Goal: Entertainment & Leisure: Consume media (video, audio)

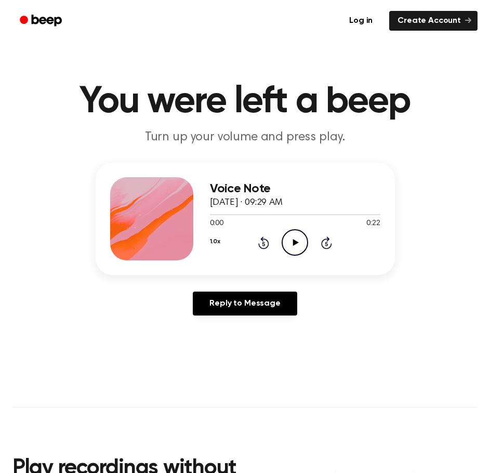
click at [286, 237] on icon "Play Audio" at bounding box center [295, 242] width 27 height 27
click at [290, 239] on icon "Pause Audio" at bounding box center [295, 242] width 27 height 27
click at [138, 281] on div "Voice Note October 17, 2024 · 09:29 AM 0:06 0:22 Your browser does not support …" at bounding box center [244, 243] width 465 height 161
click at [153, 353] on main "You were left a beep Turn up your volume and press play. Voice Note October 17,…" at bounding box center [245, 325] width 490 height 651
click at [295, 238] on icon "Play Audio" at bounding box center [295, 242] width 27 height 27
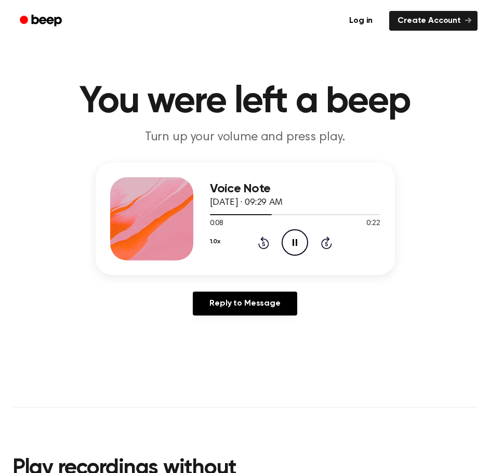
click at [267, 242] on icon "Rewind 5 seconds" at bounding box center [263, 243] width 11 height 14
click at [267, 243] on icon "Rewind 5 seconds" at bounding box center [263, 243] width 11 height 14
click at [110, 323] on div "Reply to Message" at bounding box center [245, 308] width 299 height 32
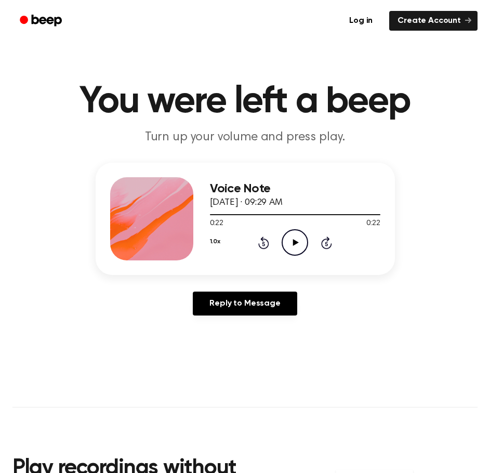
click at [292, 251] on icon "Play Audio" at bounding box center [295, 242] width 27 height 27
click at [297, 242] on icon at bounding box center [296, 242] width 6 height 7
click at [268, 242] on icon at bounding box center [263, 243] width 11 height 12
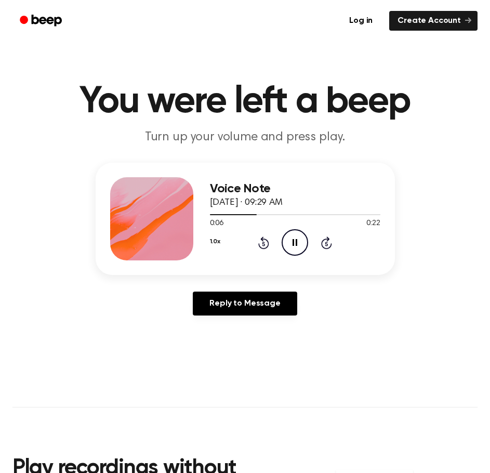
click at [84, 280] on div "Voice Note October 17, 2024 · 09:29 AM 0:06 0:22 Your browser does not support …" at bounding box center [244, 243] width 465 height 161
click at [301, 236] on icon "Play Audio" at bounding box center [295, 242] width 27 height 27
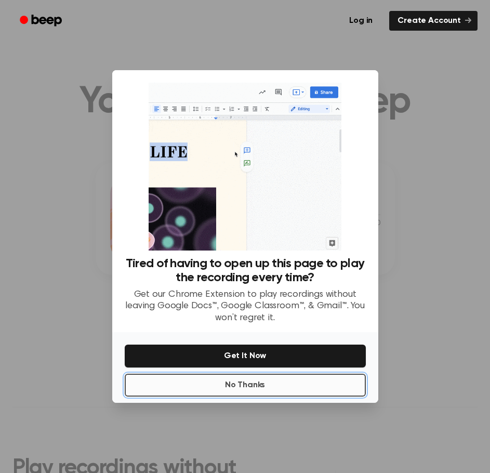
click at [265, 384] on button "No Thanks" at bounding box center [245, 385] width 241 height 23
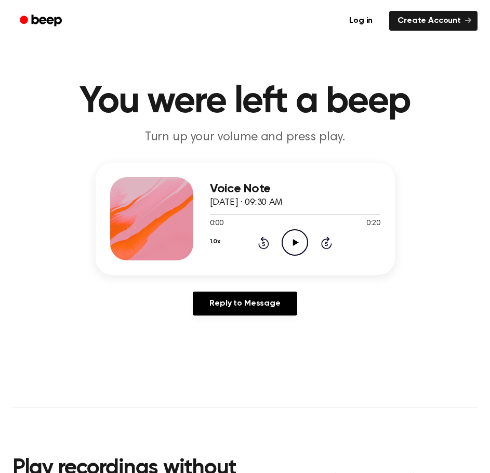
click at [297, 243] on icon at bounding box center [296, 242] width 6 height 7
click at [264, 244] on icon at bounding box center [264, 244] width 3 height 4
click at [264, 245] on icon at bounding box center [264, 244] width 3 height 4
click at [298, 248] on icon "Pause Audio" at bounding box center [295, 242] width 27 height 27
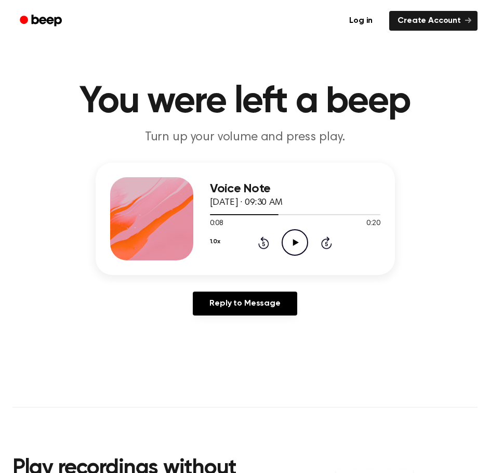
click at [303, 243] on icon "Play Audio" at bounding box center [295, 242] width 27 height 27
click at [266, 241] on icon "Rewind 5 seconds" at bounding box center [263, 243] width 11 height 14
click at [264, 243] on icon "Rewind 5 seconds" at bounding box center [263, 243] width 11 height 14
click at [264, 243] on icon at bounding box center [264, 244] width 3 height 4
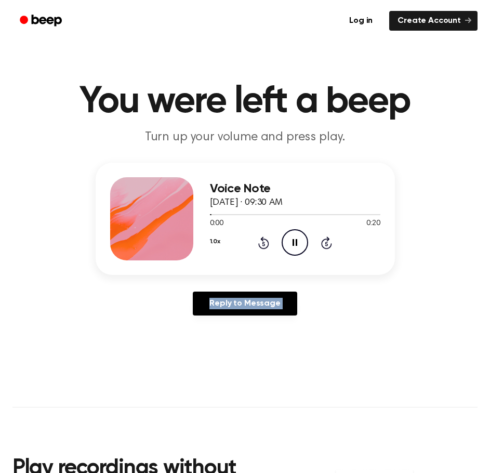
click at [264, 243] on icon at bounding box center [264, 244] width 3 height 4
click at [349, 314] on div "Reply to Message" at bounding box center [245, 308] width 299 height 32
click at [263, 237] on icon at bounding box center [263, 243] width 11 height 12
click at [294, 238] on icon "Play Audio" at bounding box center [295, 242] width 27 height 27
click at [289, 241] on icon "Pause Audio" at bounding box center [295, 242] width 27 height 27
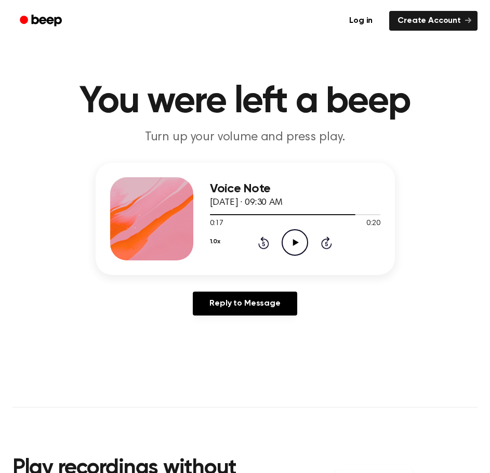
click at [263, 245] on icon at bounding box center [264, 244] width 3 height 4
click at [292, 246] on icon "Play Audio" at bounding box center [295, 242] width 27 height 27
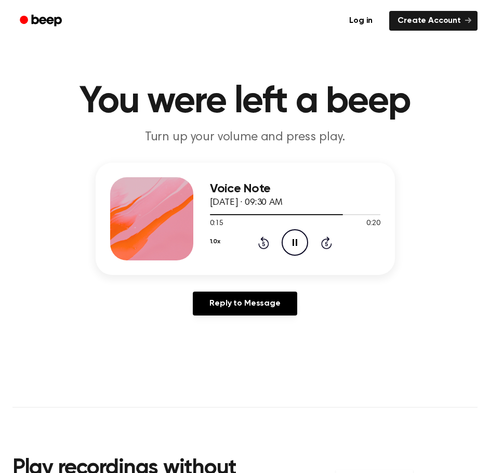
click at [289, 247] on icon "Pause Audio" at bounding box center [295, 242] width 27 height 27
click at [255, 240] on div "1.0x Rewind 5 seconds Play Audio Skip 5 seconds" at bounding box center [295, 242] width 171 height 27
click at [265, 244] on icon at bounding box center [264, 244] width 3 height 4
click at [293, 242] on icon "Play Audio" at bounding box center [295, 242] width 27 height 27
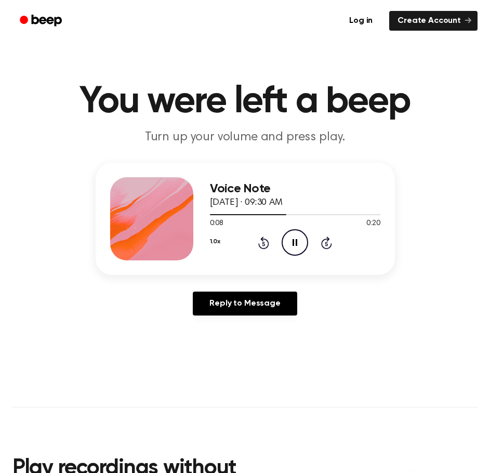
click at [292, 238] on icon "Pause Audio" at bounding box center [295, 242] width 27 height 27
click at [292, 238] on icon "Play Audio" at bounding box center [295, 242] width 27 height 27
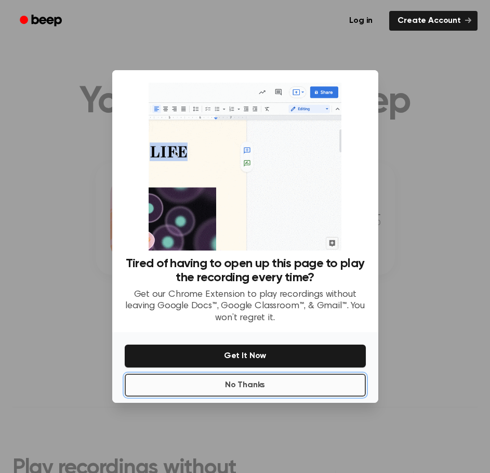
click at [291, 390] on button "No Thanks" at bounding box center [245, 385] width 241 height 23
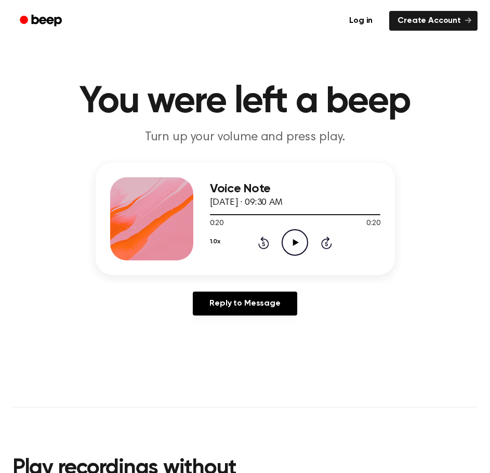
click at [299, 239] on icon "Play Audio" at bounding box center [295, 242] width 27 height 27
click at [283, 240] on circle at bounding box center [294, 242] width 25 height 25
click at [285, 242] on icon "Pause Audio" at bounding box center [295, 242] width 27 height 27
click at [134, 44] on main "You were left a beep Turn up your volume and press play. Voice Note October 17,…" at bounding box center [245, 325] width 490 height 651
click at [298, 251] on icon "Play Audio" at bounding box center [295, 242] width 27 height 27
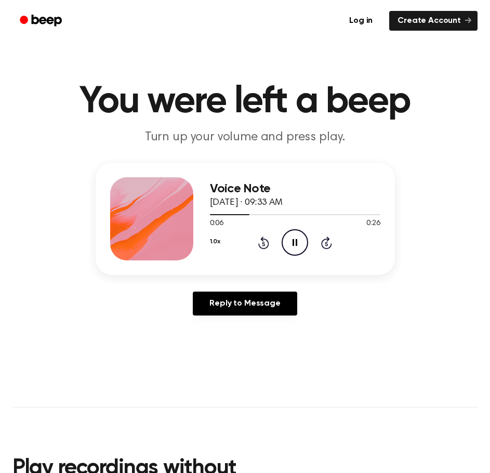
click at [304, 243] on icon "Pause Audio" at bounding box center [295, 242] width 27 height 27
